Goal: Task Accomplishment & Management: Use online tool/utility

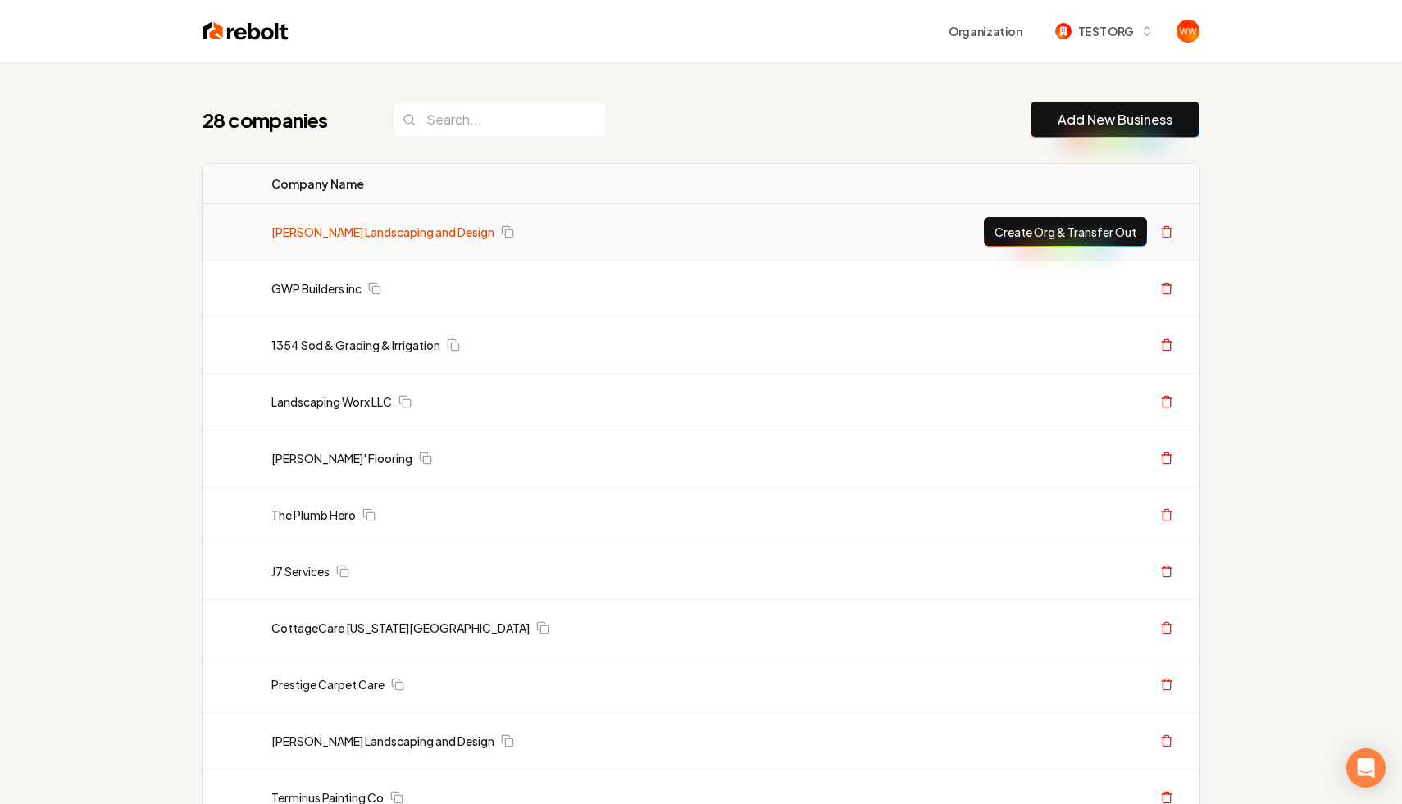
click at [316, 233] on link "[PERSON_NAME] Landscaping and Design" at bounding box center [382, 232] width 223 height 16
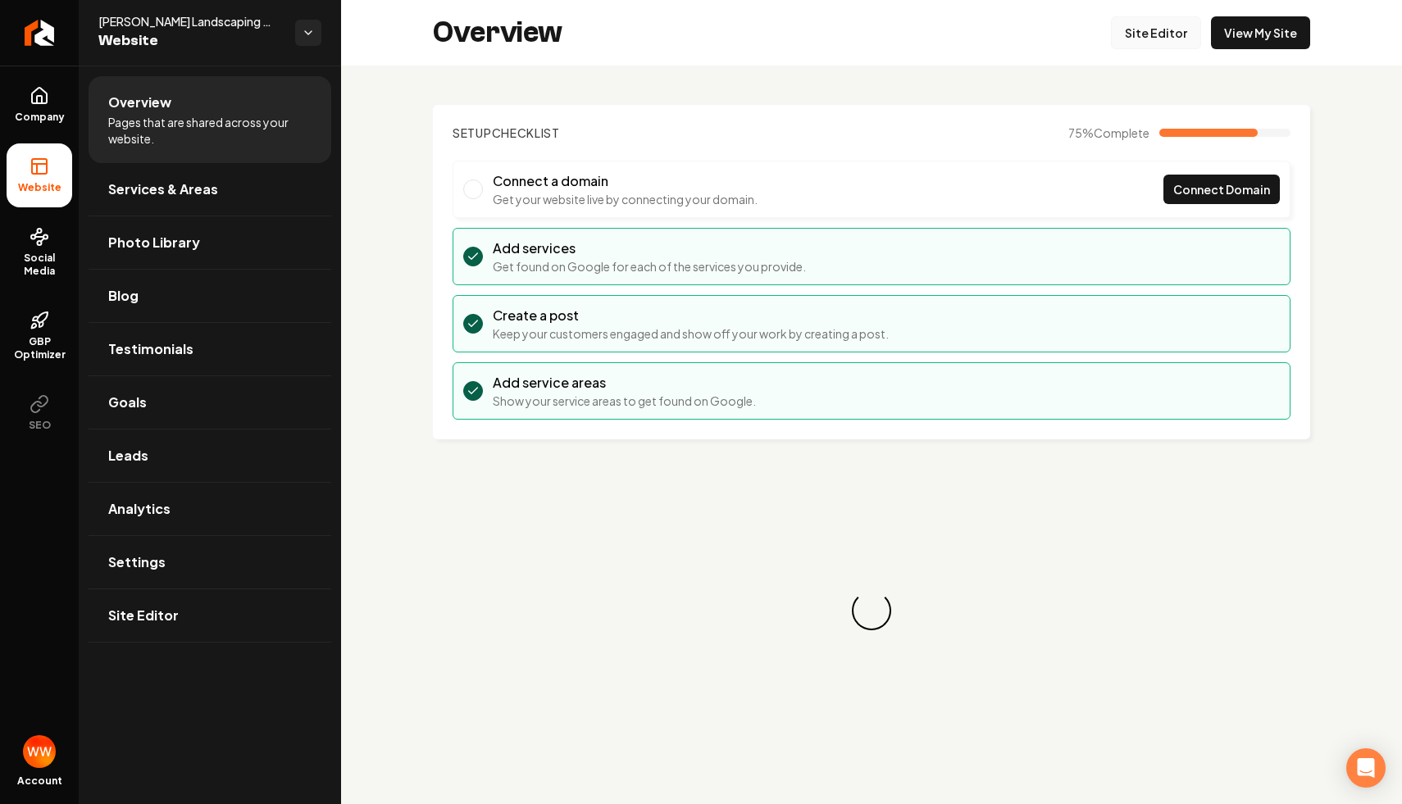
click at [1151, 39] on link "Site Editor" at bounding box center [1156, 32] width 90 height 33
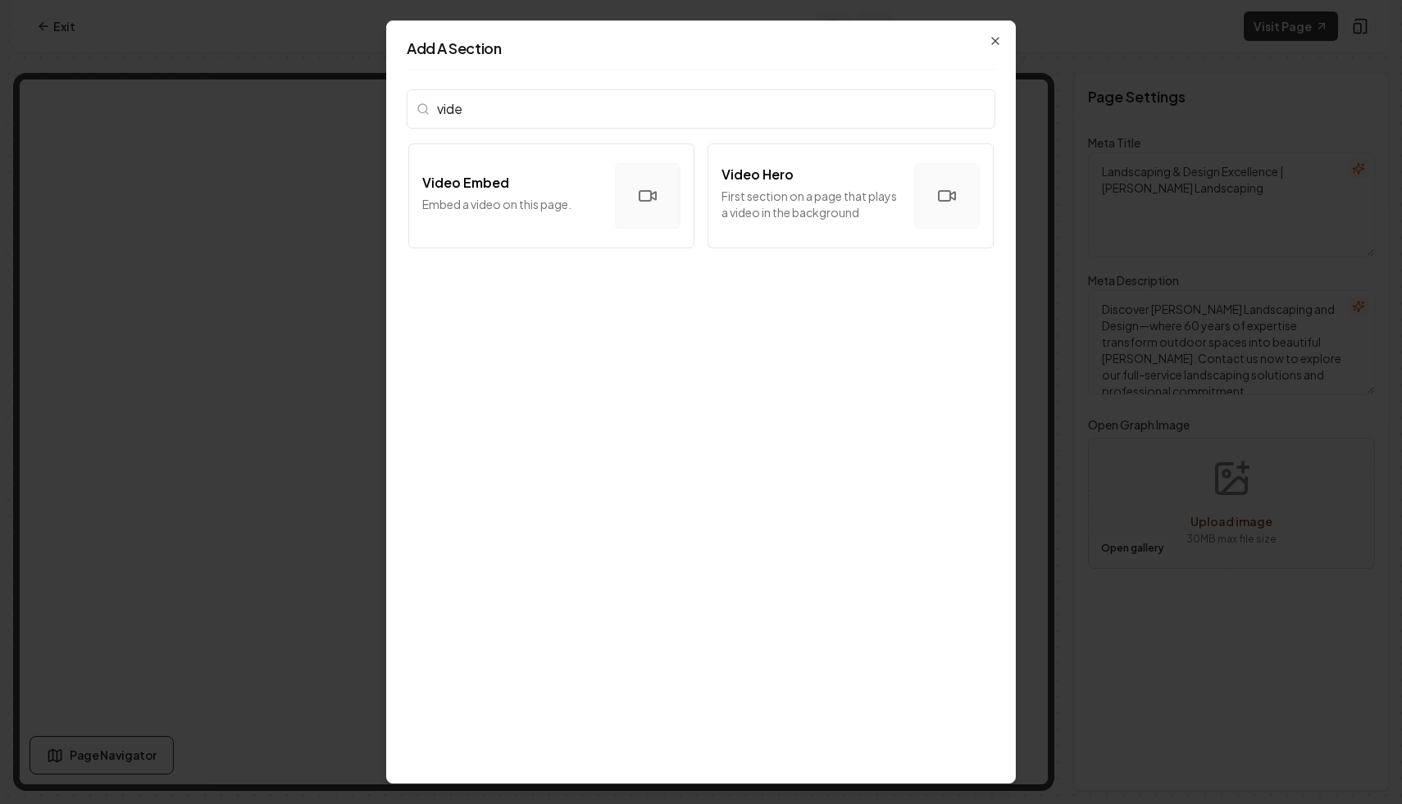
type input "video"
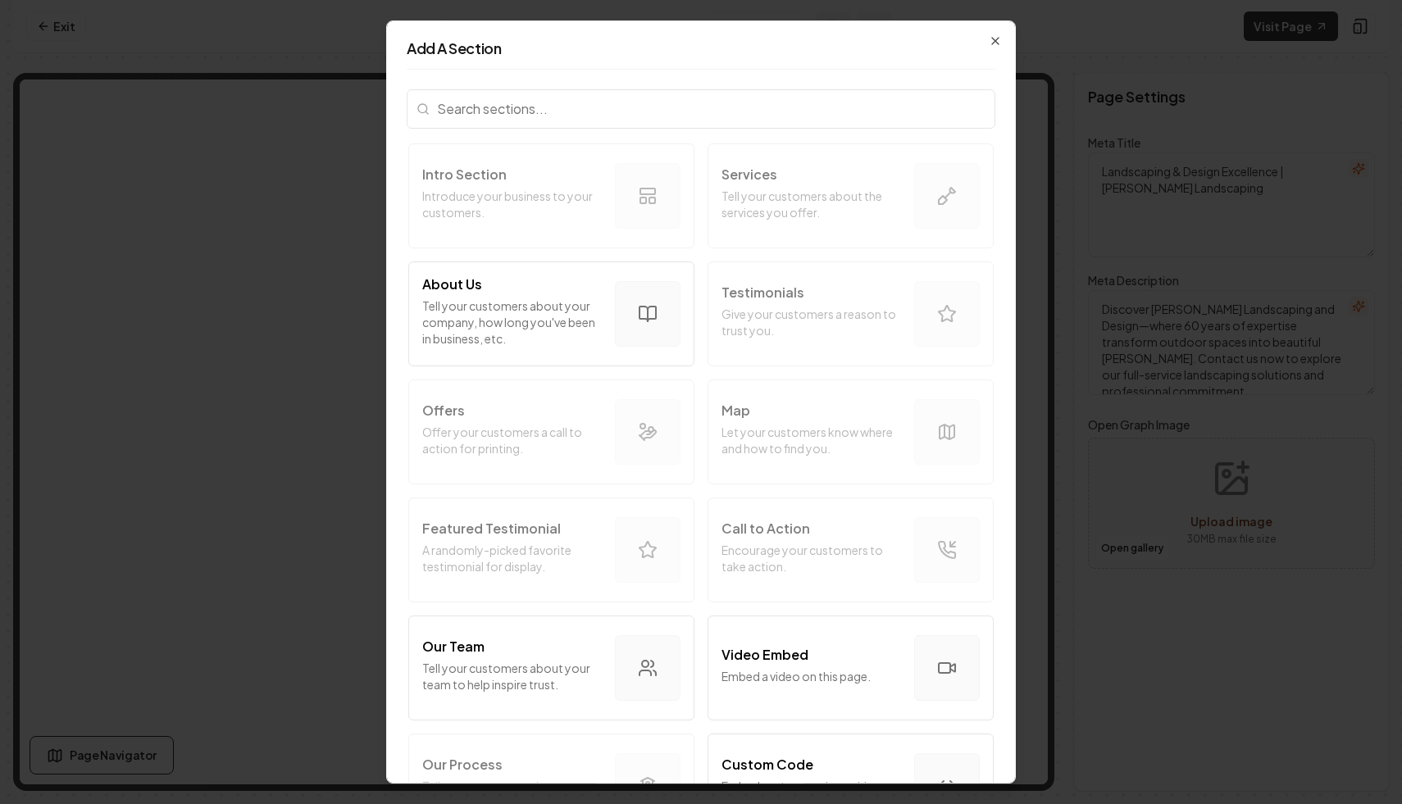
click at [985, 36] on div "Add A Section Intro Section Introduce your business to your customers. Services…" at bounding box center [701, 403] width 630 height 764
click at [996, 40] on icon "button" at bounding box center [995, 41] width 7 height 7
